Goal: Navigation & Orientation: Go to known website

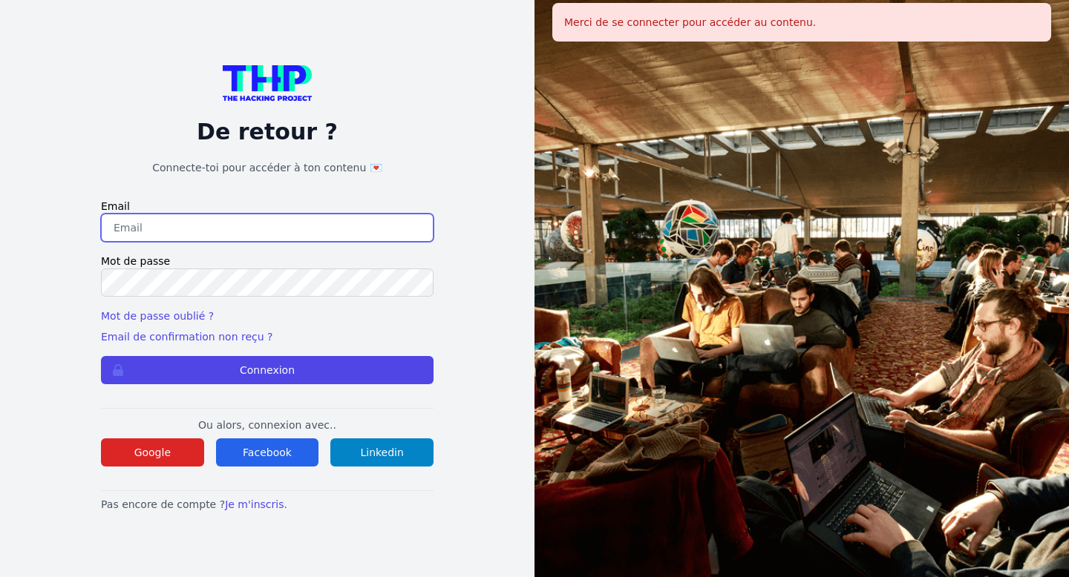
type input "bfigea@gmail.com"
